Goal: Information Seeking & Learning: Learn about a topic

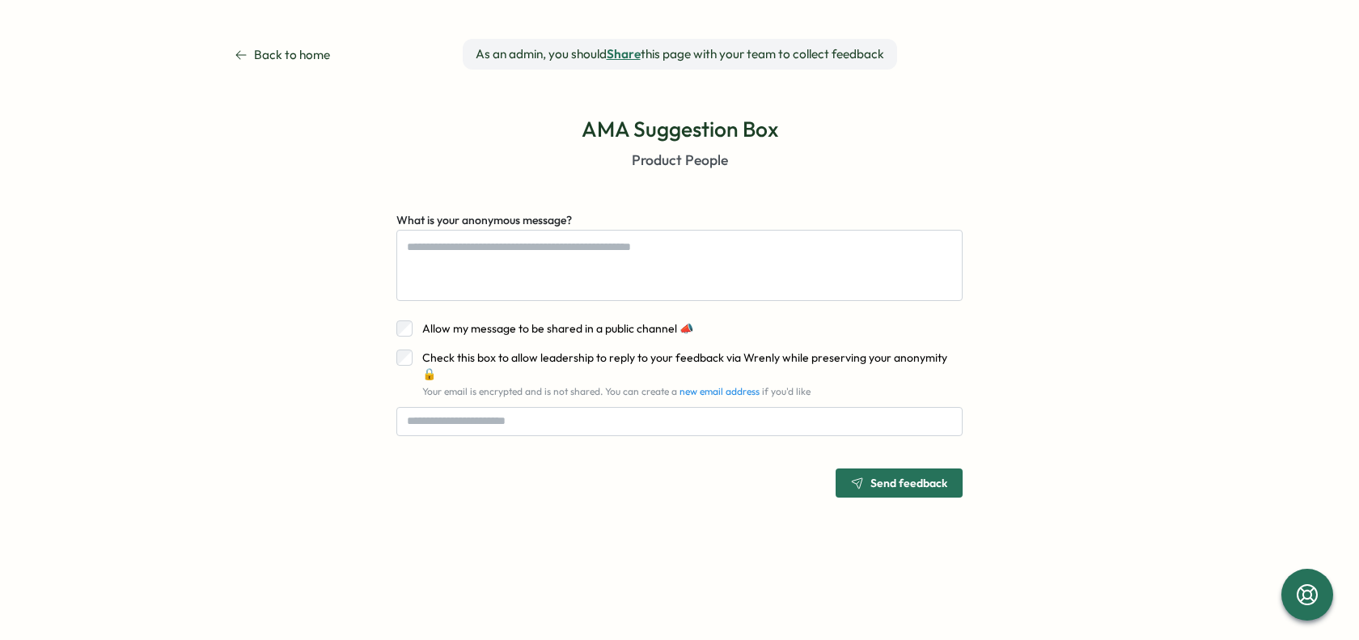
type textarea "*"
click at [254, 51] on span "Back to home" at bounding box center [292, 54] width 76 height 29
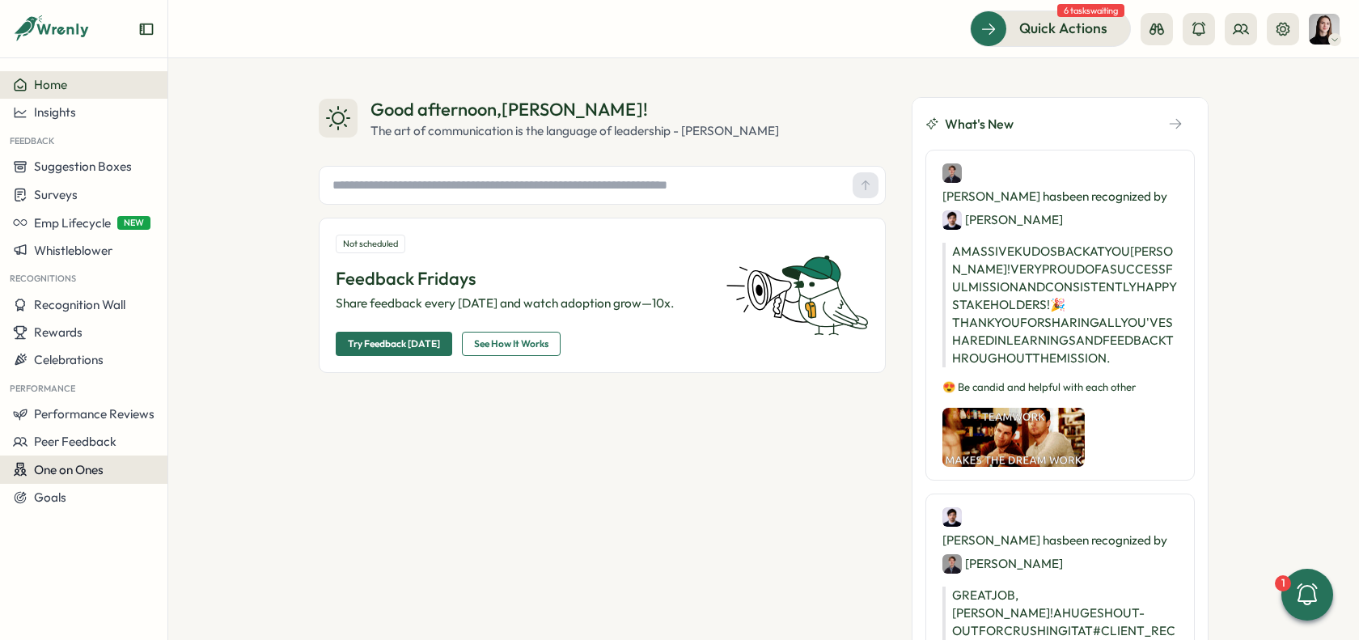
click at [61, 472] on span "One on Ones" at bounding box center [69, 469] width 70 height 15
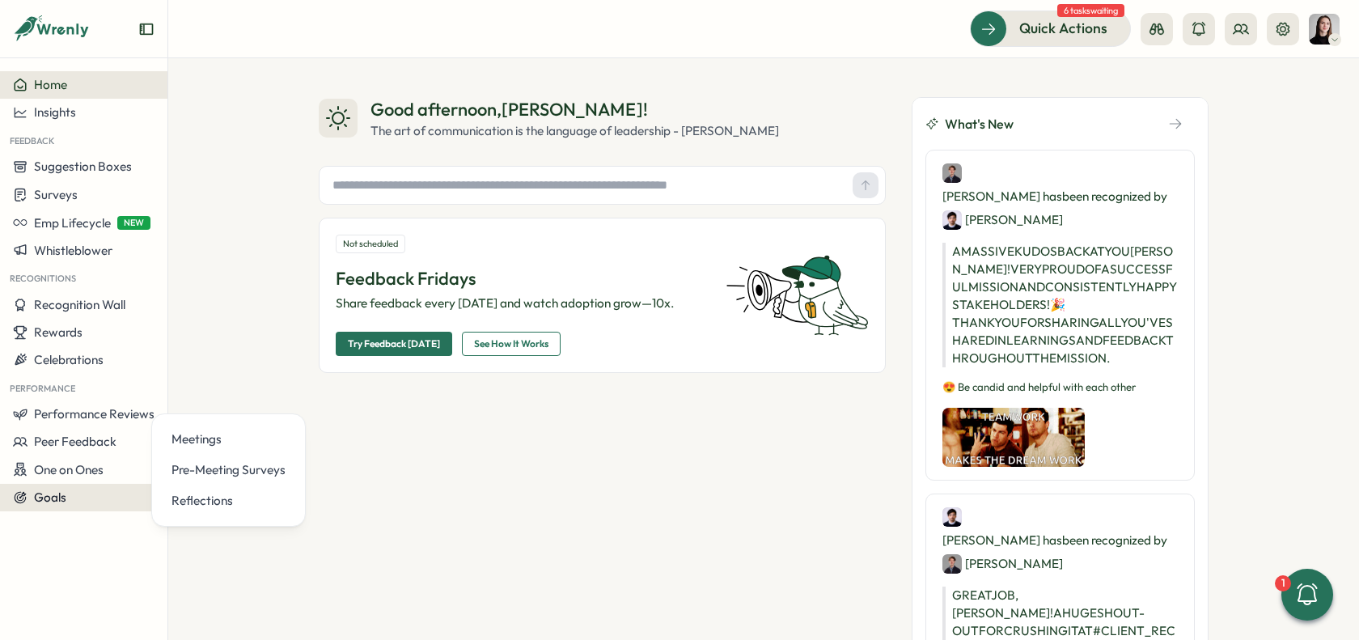
click at [68, 506] on button "Goals" at bounding box center [83, 498] width 167 height 28
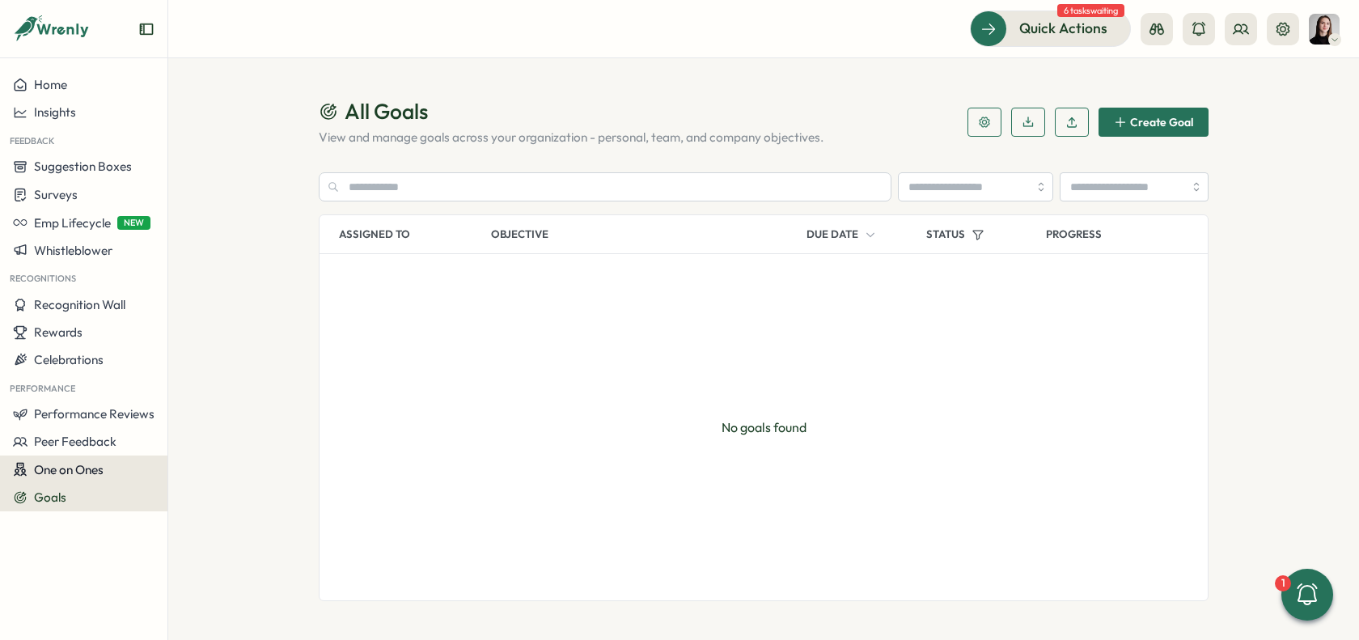
click at [67, 472] on span "One on Ones" at bounding box center [69, 469] width 70 height 15
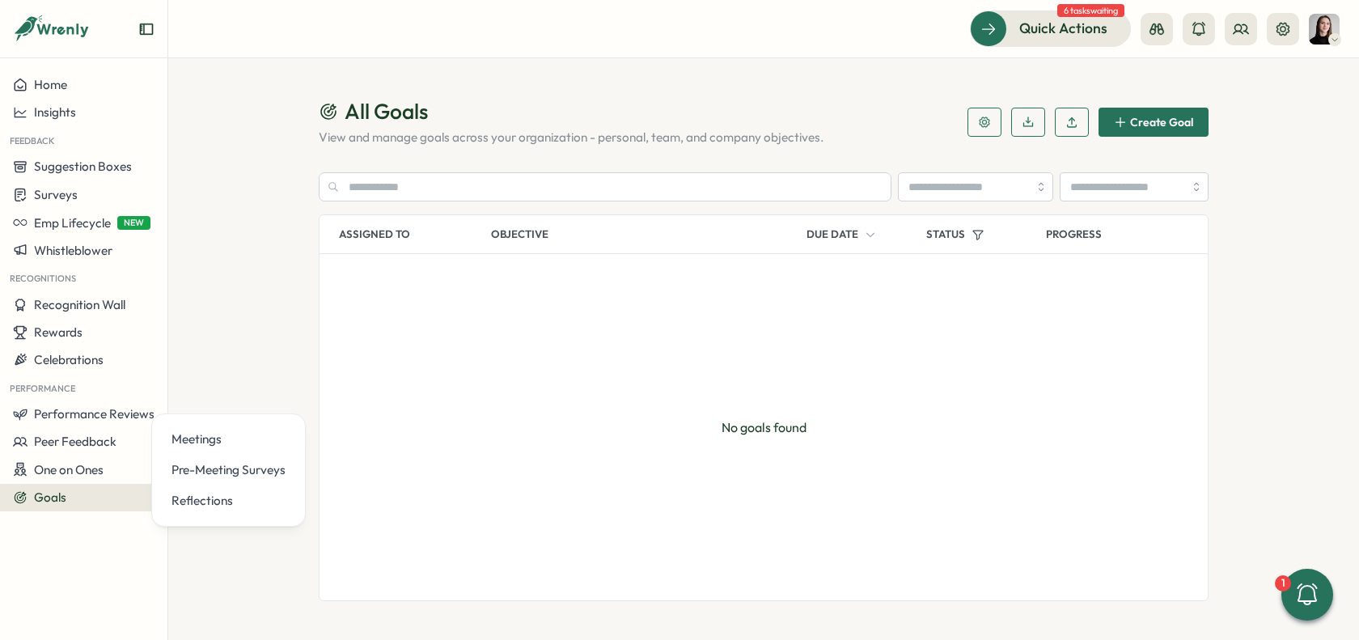
click at [95, 498] on div "Goals" at bounding box center [84, 497] width 142 height 15
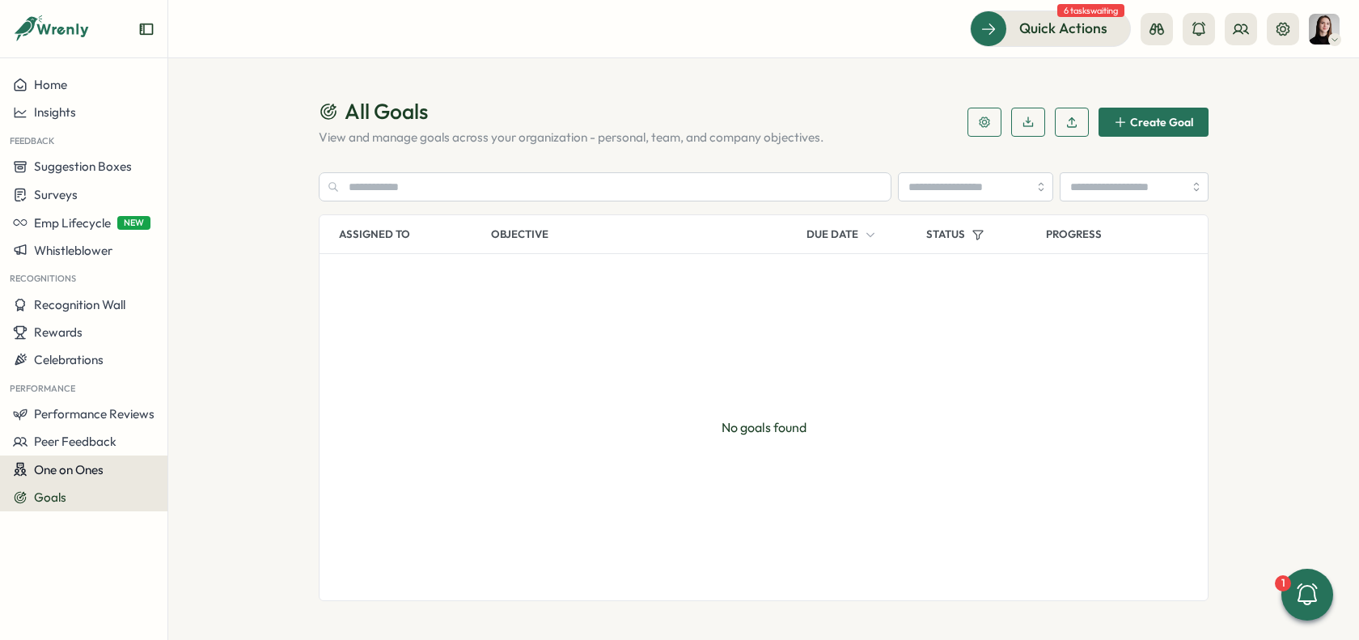
click at [101, 472] on span "One on Ones" at bounding box center [69, 469] width 70 height 15
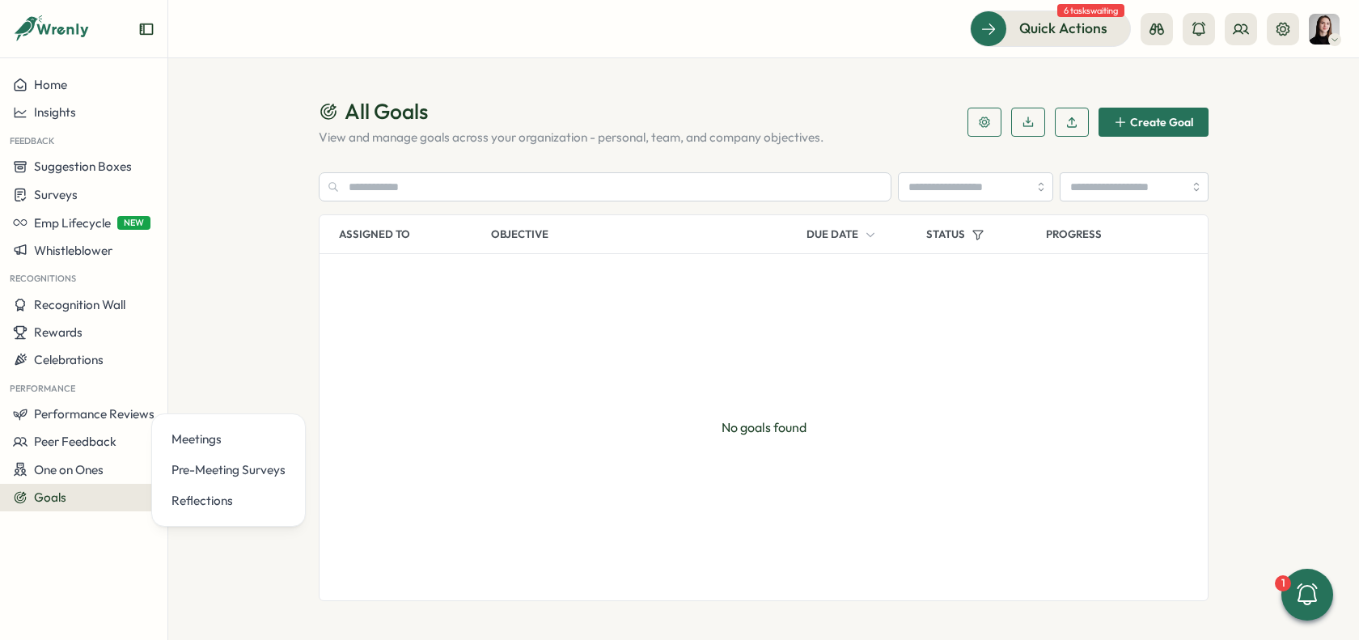
click at [123, 525] on div "Home Insights Feedback Suggestion Boxes Surveys Emp Lifecycle NEW Whistleblower…" at bounding box center [83, 349] width 167 height 556
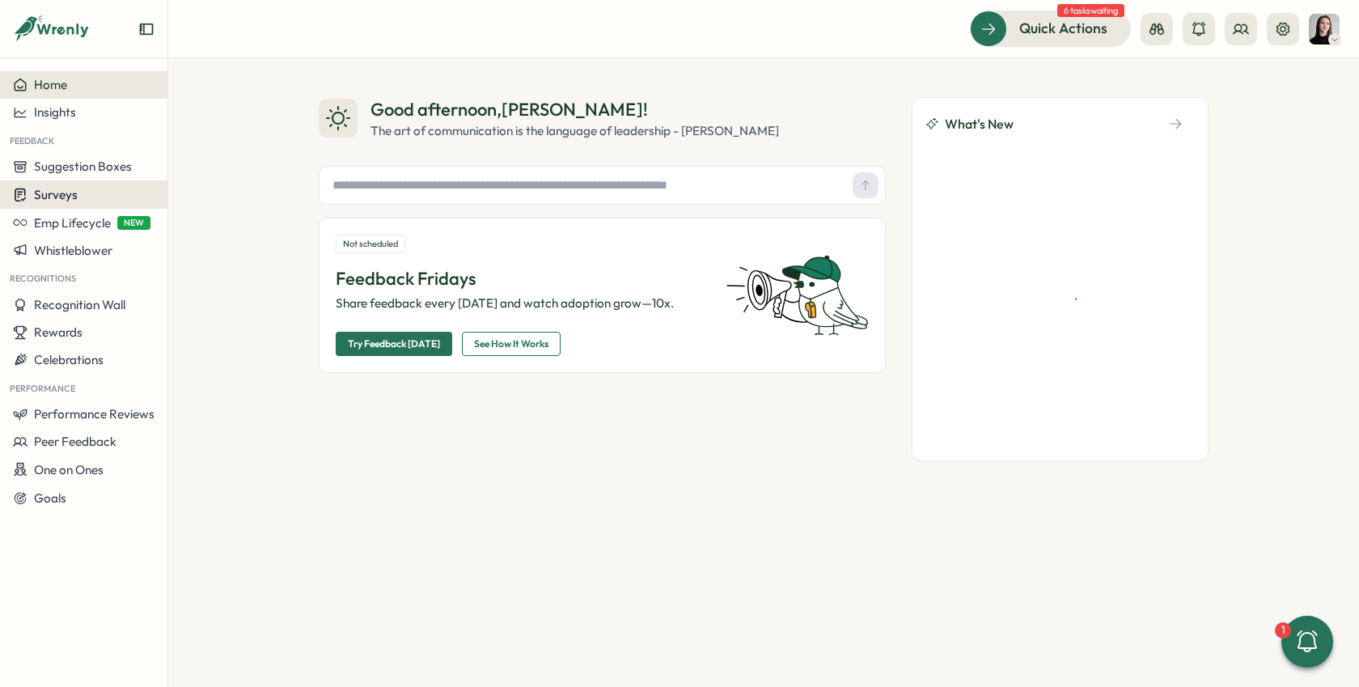
click at [40, 196] on span "Surveys" at bounding box center [56, 194] width 44 height 15
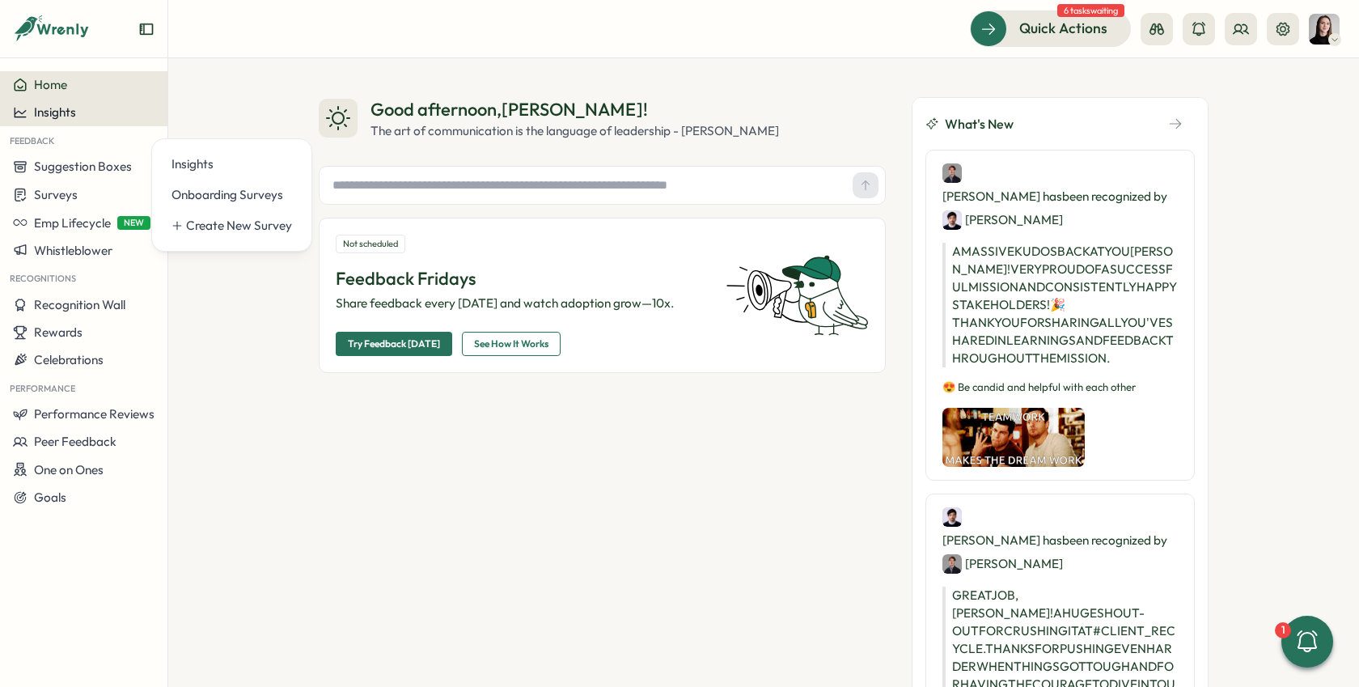
click at [59, 118] on span "Insights" at bounding box center [55, 111] width 42 height 15
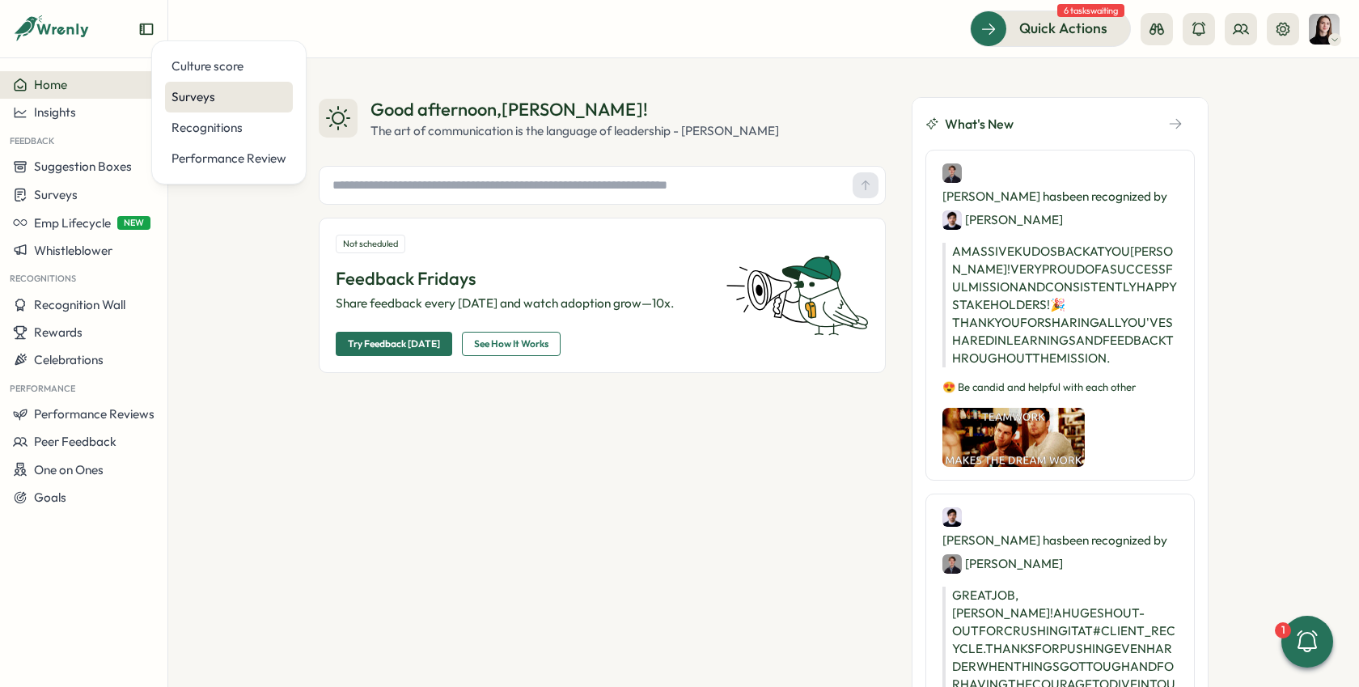
click at [220, 89] on div "Surveys" at bounding box center [229, 97] width 115 height 18
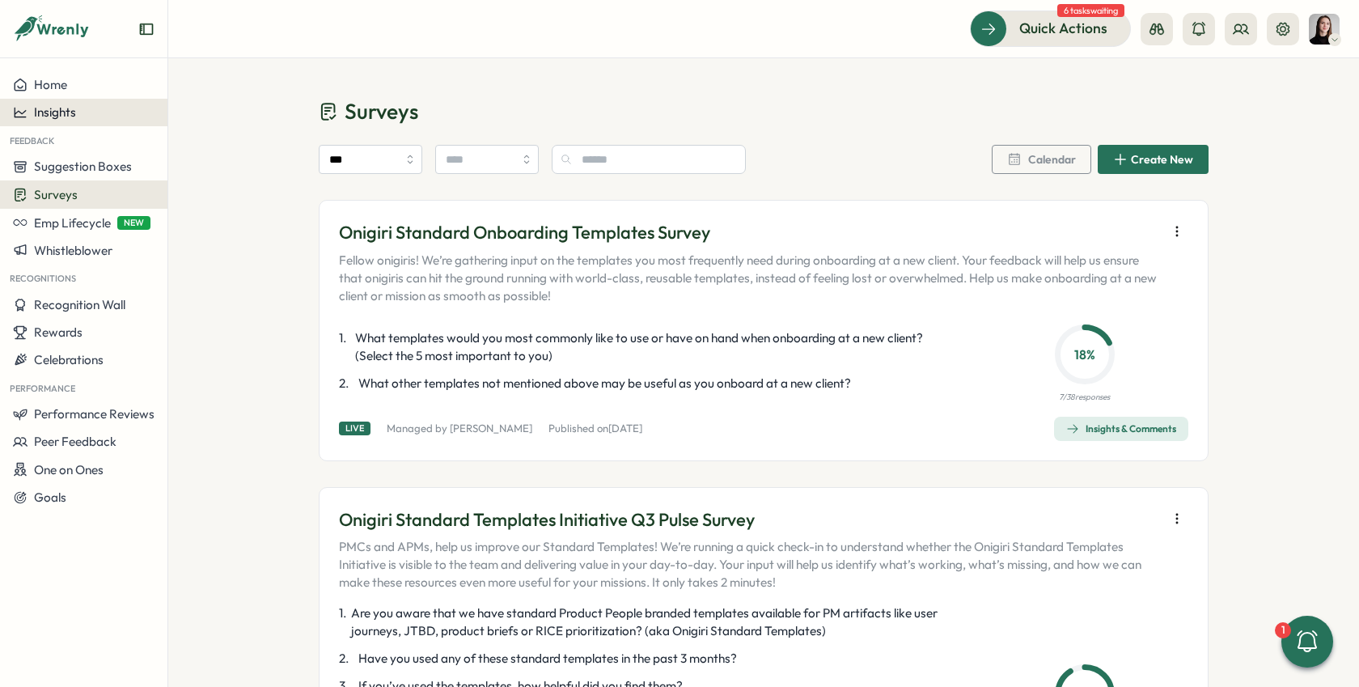
click at [92, 118] on div "Insights" at bounding box center [84, 112] width 142 height 15
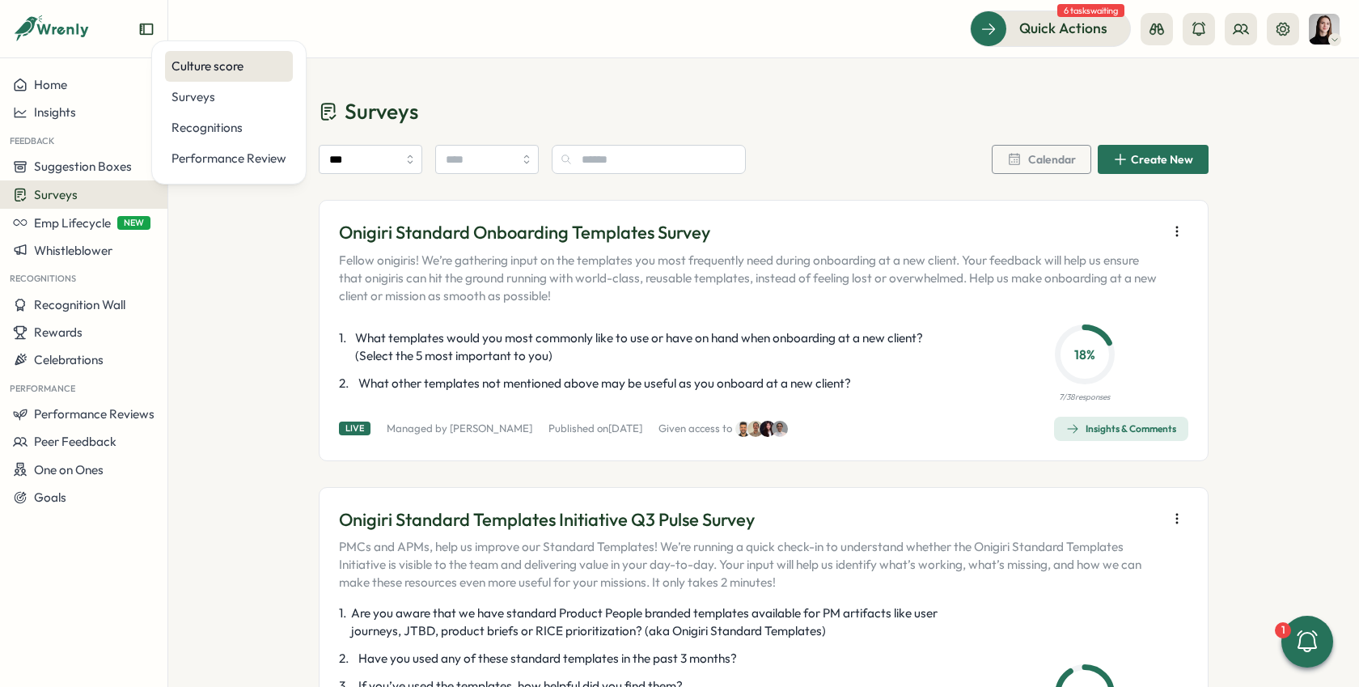
click at [206, 67] on div "Culture score" at bounding box center [229, 66] width 115 height 18
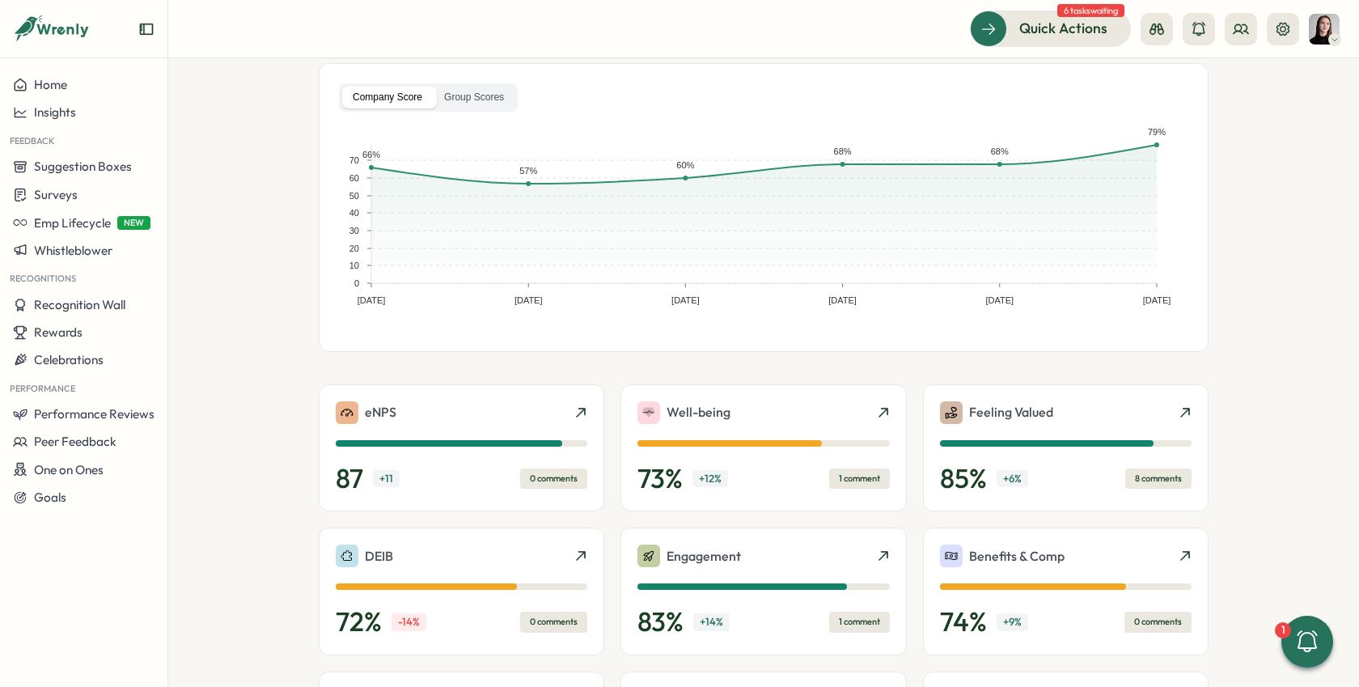
scroll to position [115, 0]
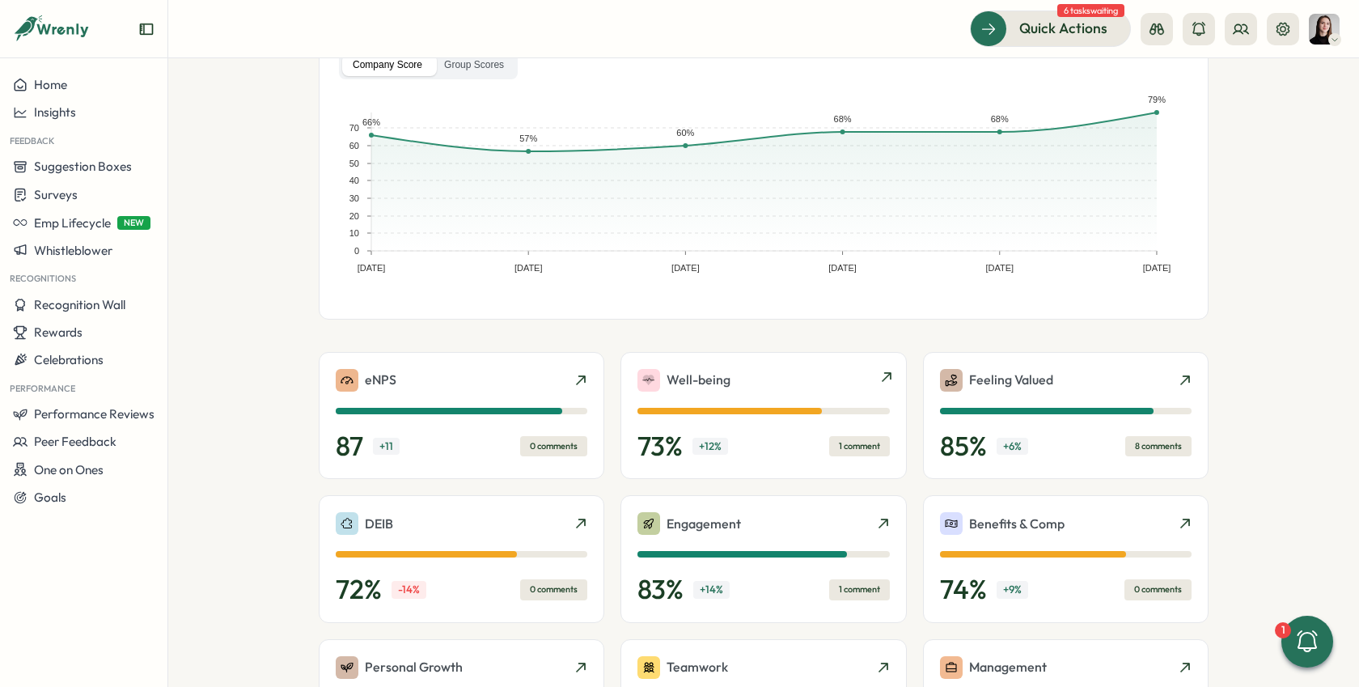
click at [817, 369] on div "Well-being" at bounding box center [763, 380] width 252 height 23
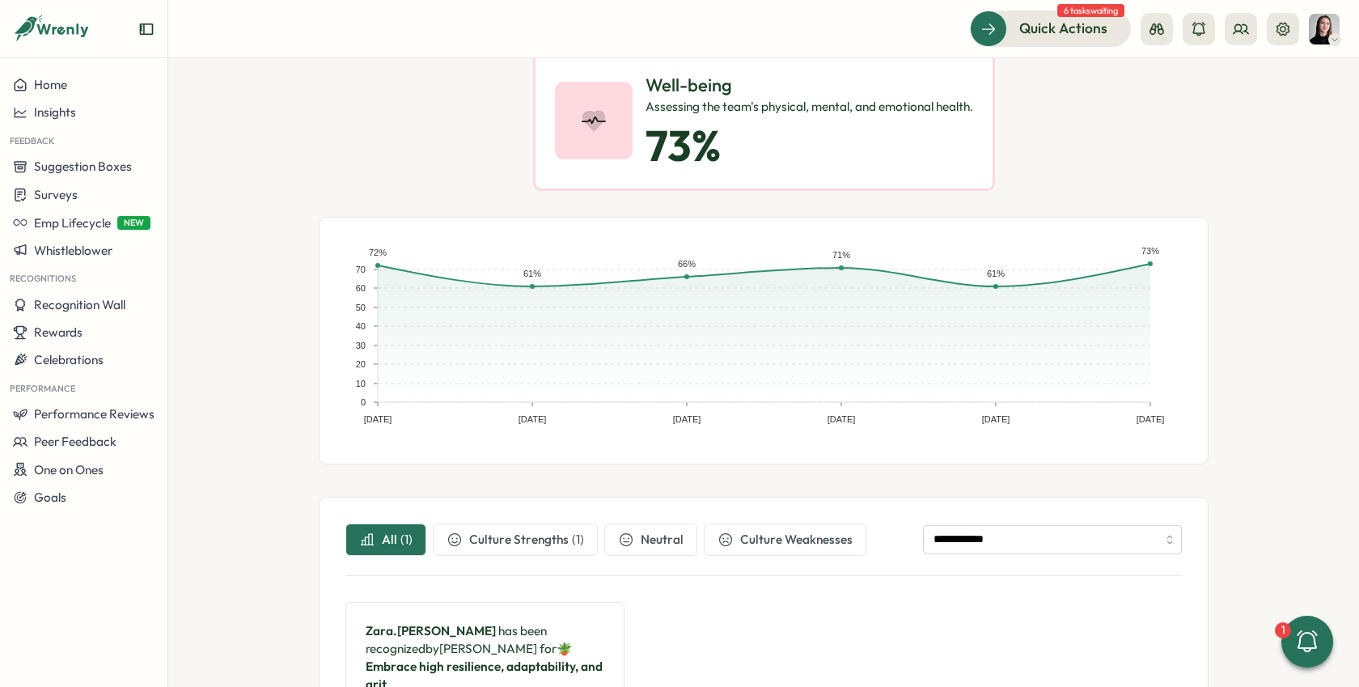
scroll to position [129, 0]
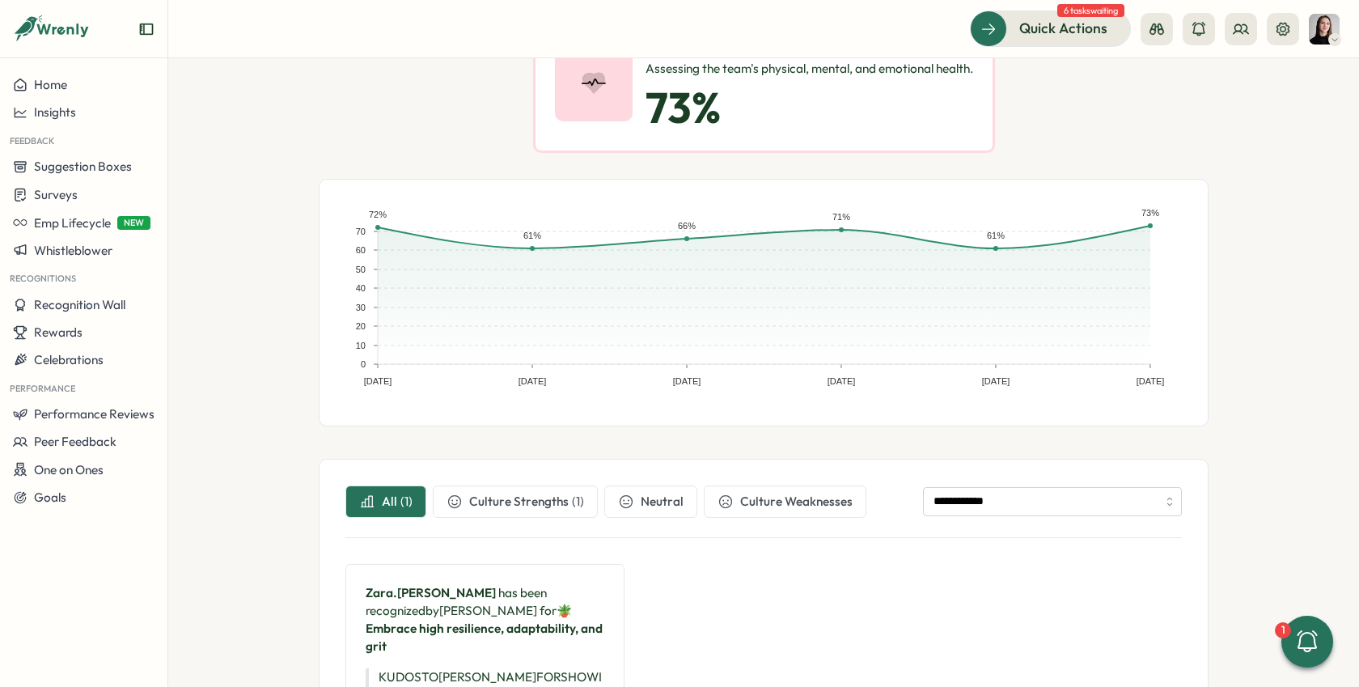
click at [1002, 515] on div "**********" at bounding box center [763, 511] width 836 height 53
click at [1008, 497] on input "**********" at bounding box center [1052, 501] width 259 height 29
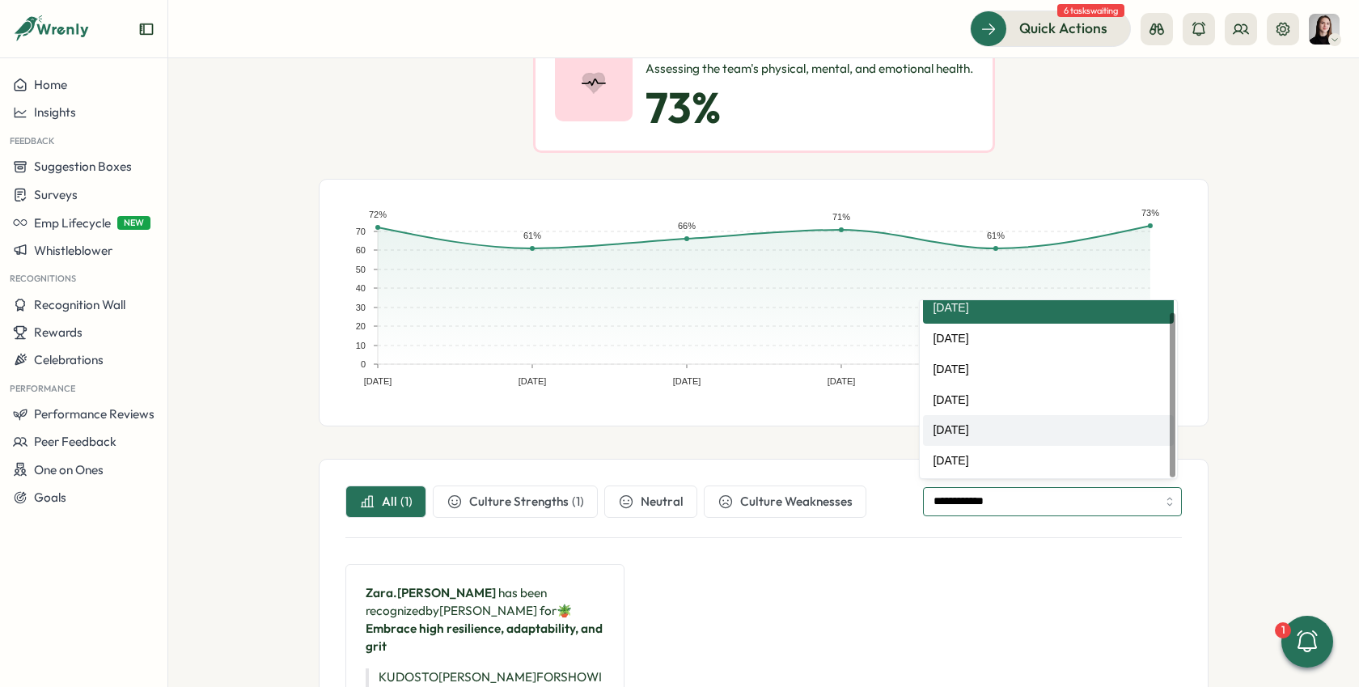
scroll to position [0, 0]
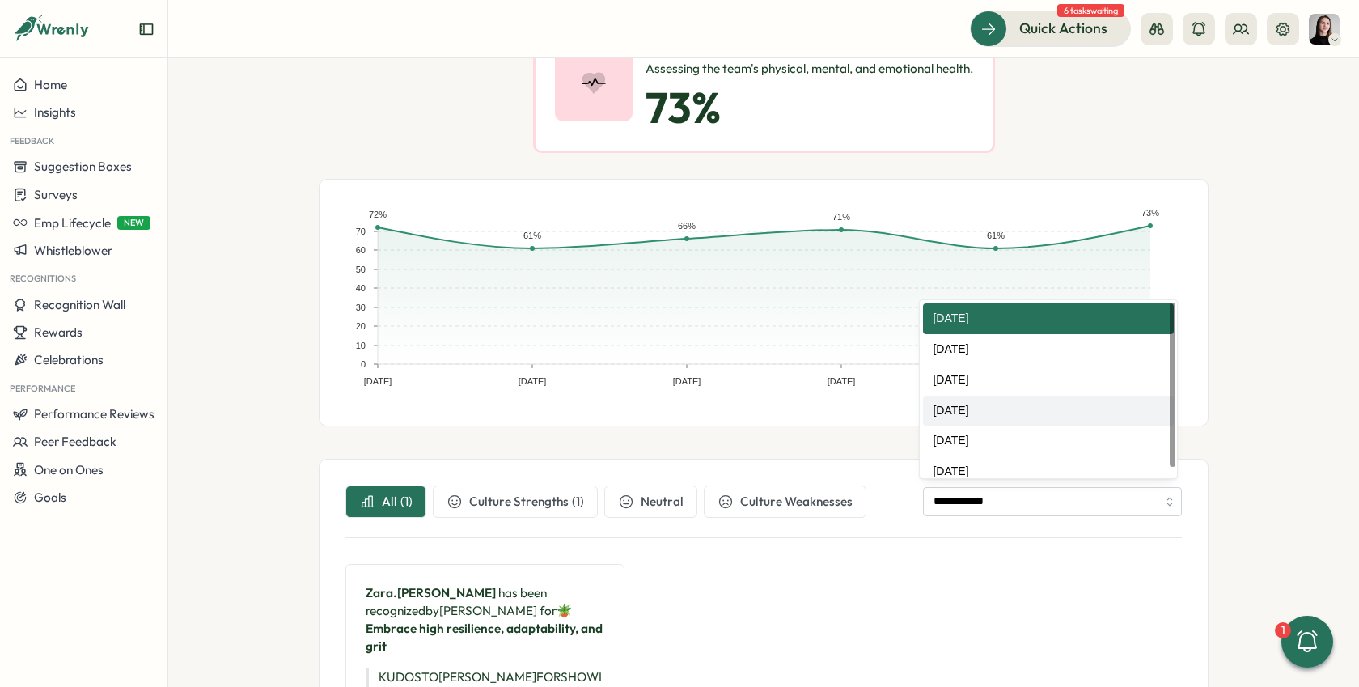
click at [1187, 398] on div "[DATE] [DATE] [DATE] [DATE] [DATE] [DATE] 0 10 20 30 40 50 60 70 73% 61% 71% 66…" at bounding box center [764, 303] width 890 height 248
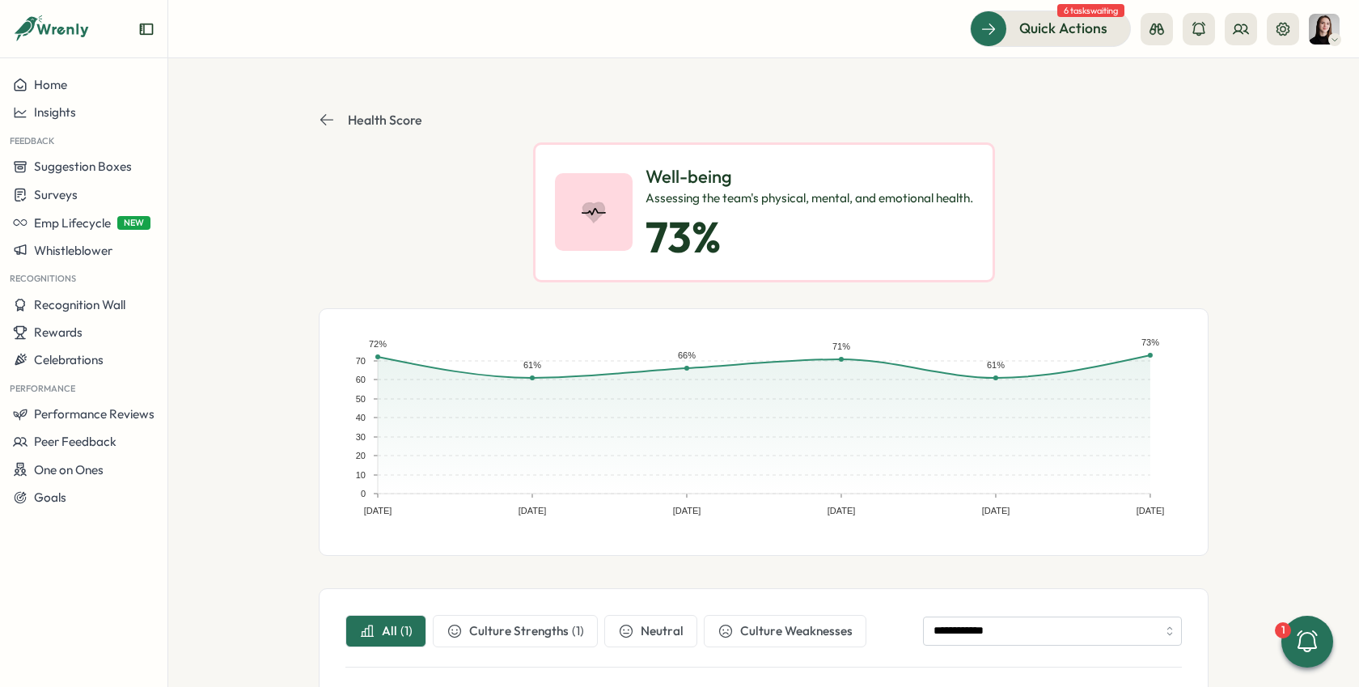
click at [320, 121] on icon at bounding box center [327, 120] width 16 height 16
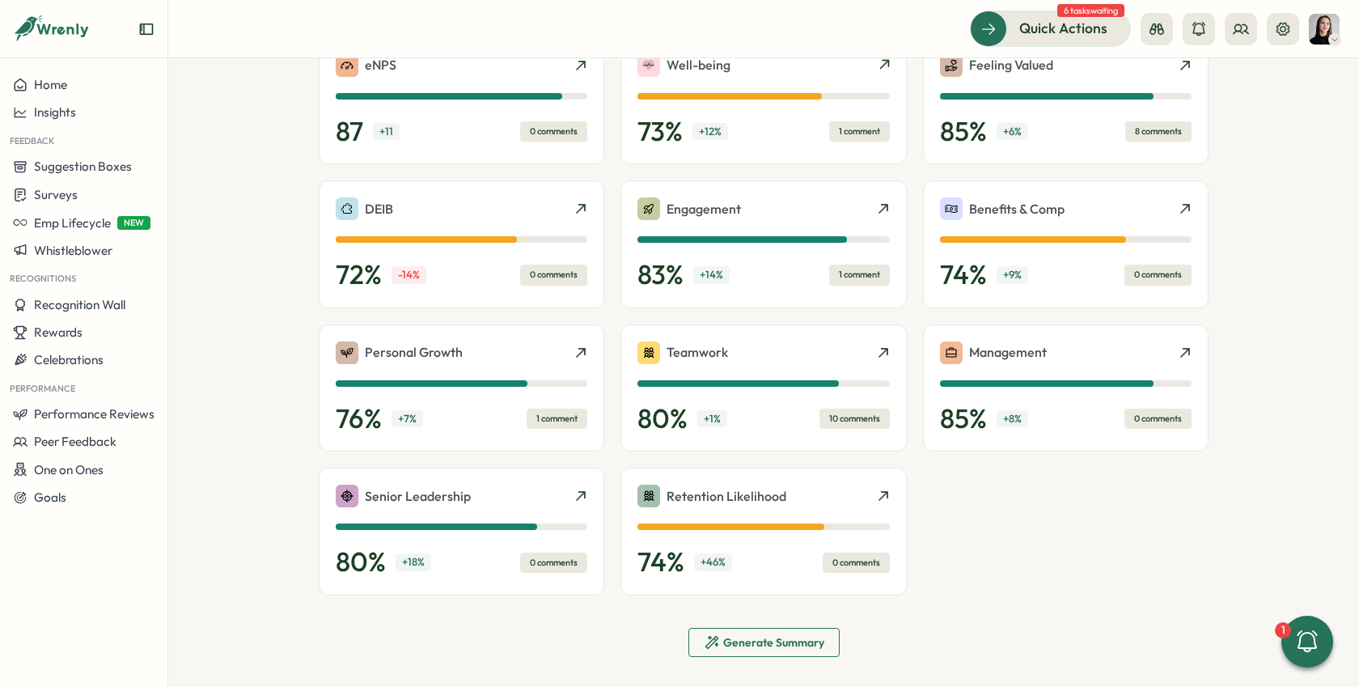
scroll to position [434, 0]
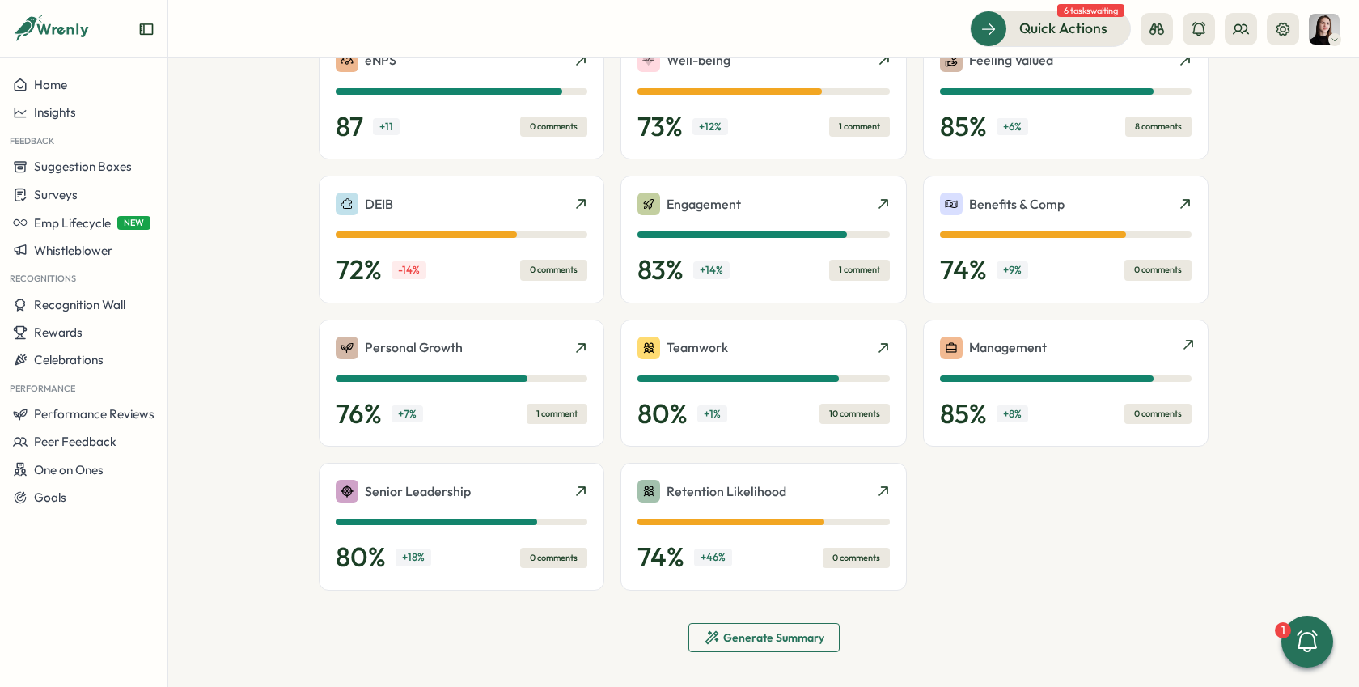
click at [1058, 424] on div "85 % + 8 % 0 comments" at bounding box center [1066, 414] width 252 height 32
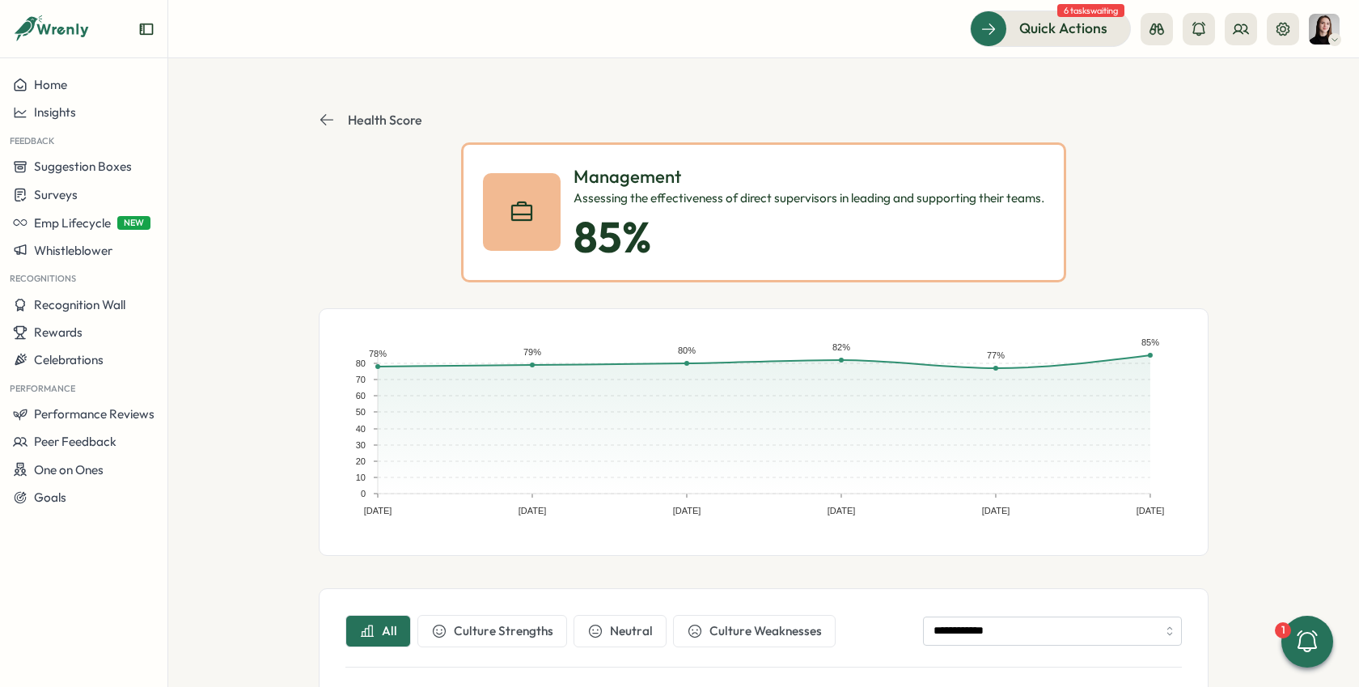
click at [324, 121] on icon at bounding box center [327, 120] width 16 height 16
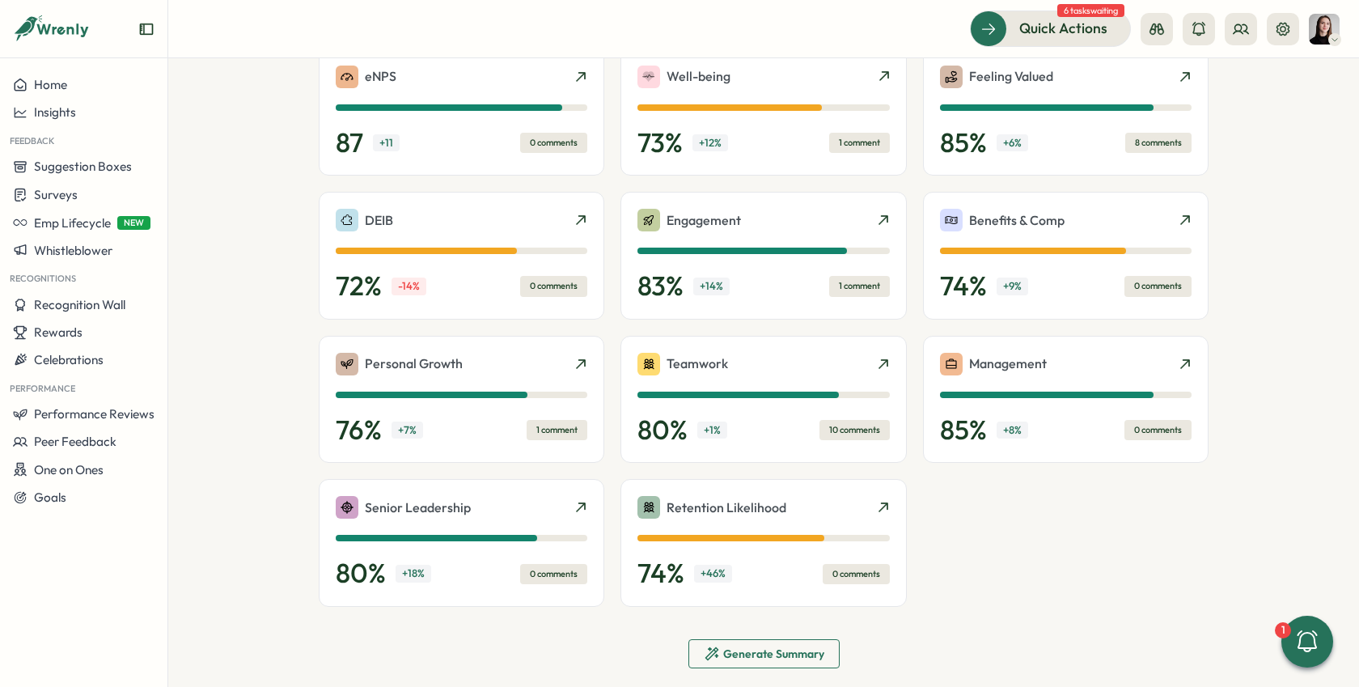
scroll to position [417, 0]
